Goal: Information Seeking & Learning: Find specific fact

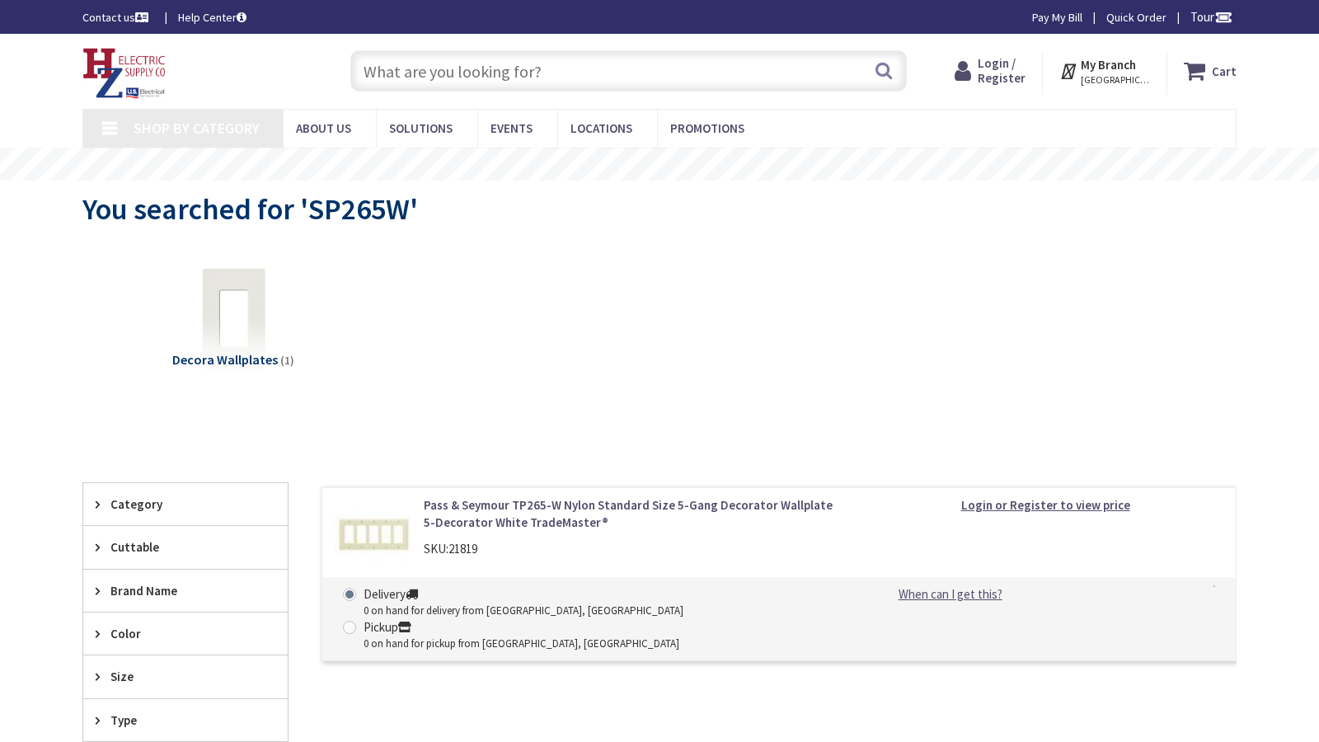
type input "Agnew & Fillmore, Santa Clara, CA 95054, USA"
